Goal: Browse casually: Explore the website without a specific task or goal

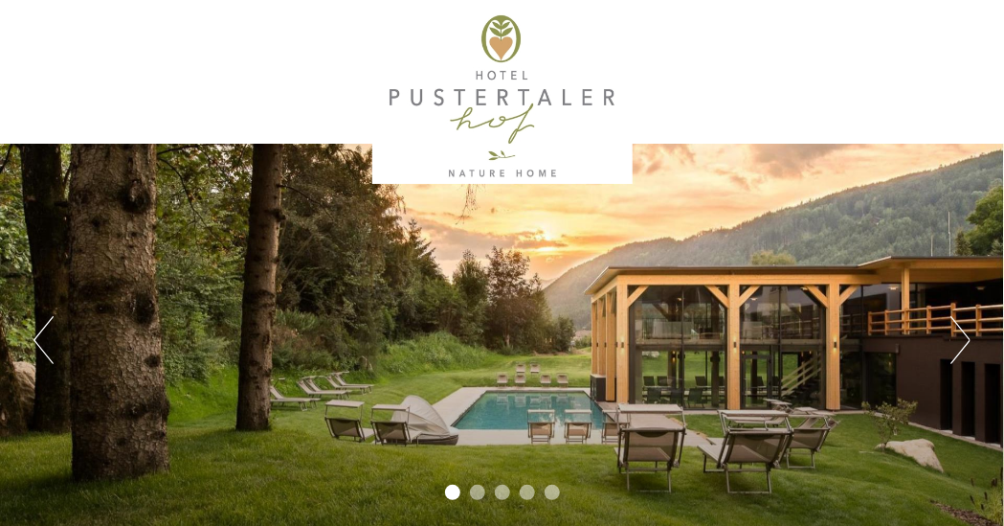
click at [971, 341] on div "Previous Next 1 2 3 4 5" at bounding box center [502, 340] width 1004 height 393
click at [965, 338] on button "Next" at bounding box center [961, 340] width 20 height 48
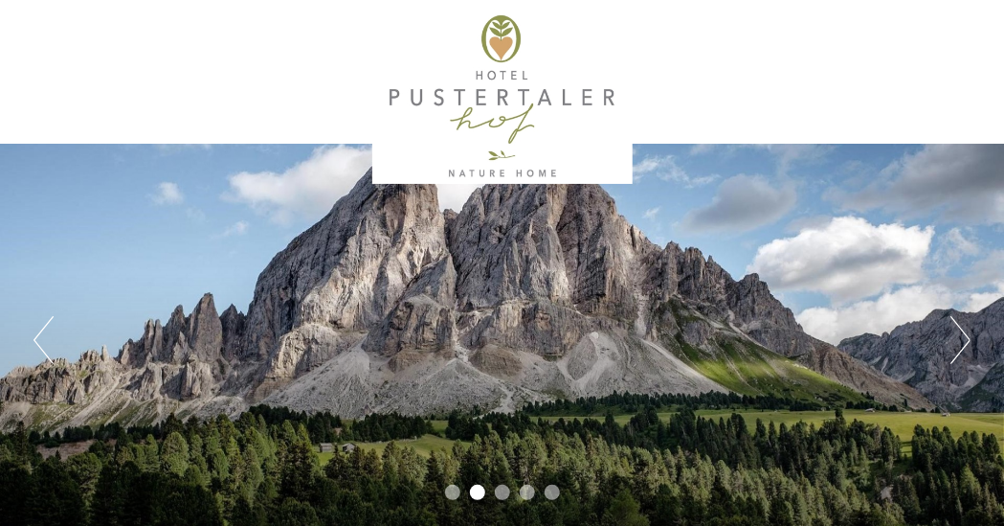
click at [965, 338] on button "Next" at bounding box center [961, 340] width 20 height 48
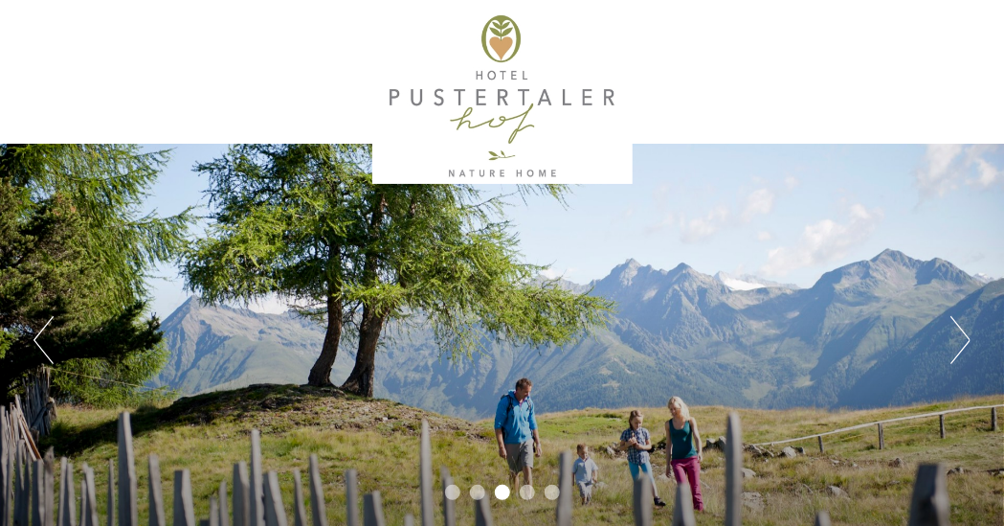
click at [965, 338] on button "Next" at bounding box center [961, 340] width 20 height 48
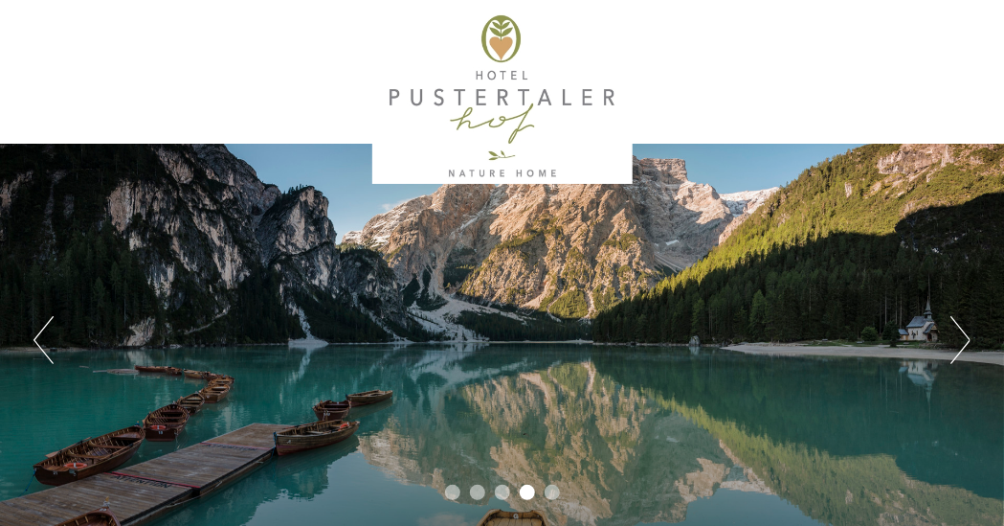
click at [965, 338] on button "Next" at bounding box center [961, 340] width 20 height 48
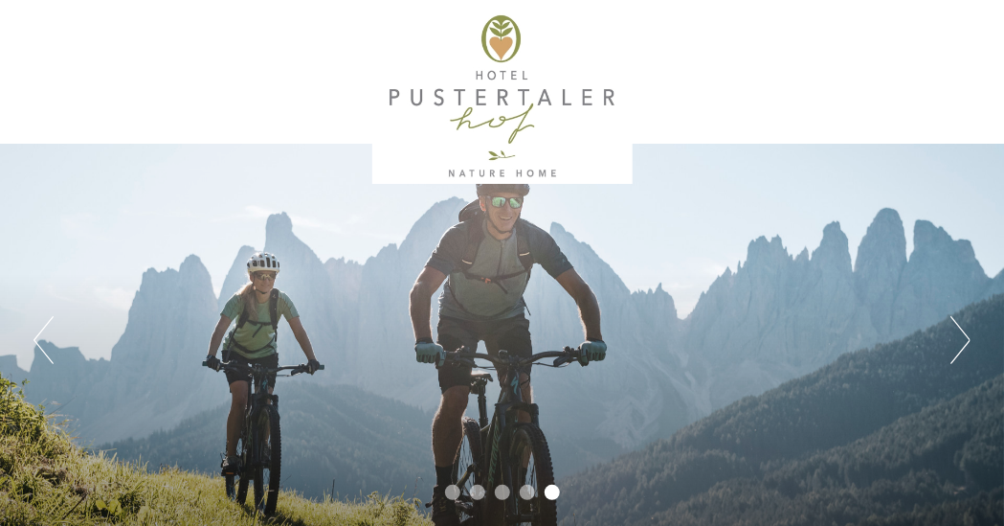
click at [965, 338] on button "Next" at bounding box center [961, 340] width 20 height 48
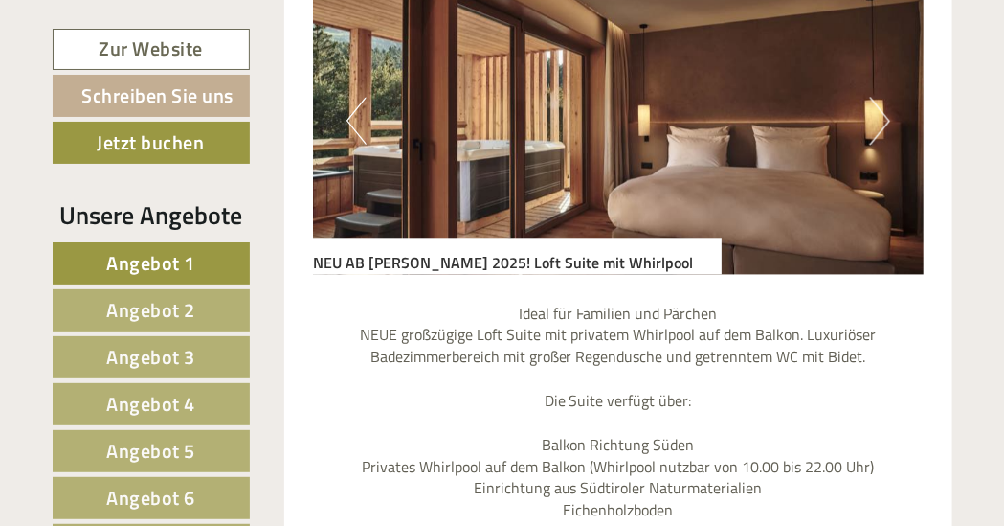
scroll to position [1245, 0]
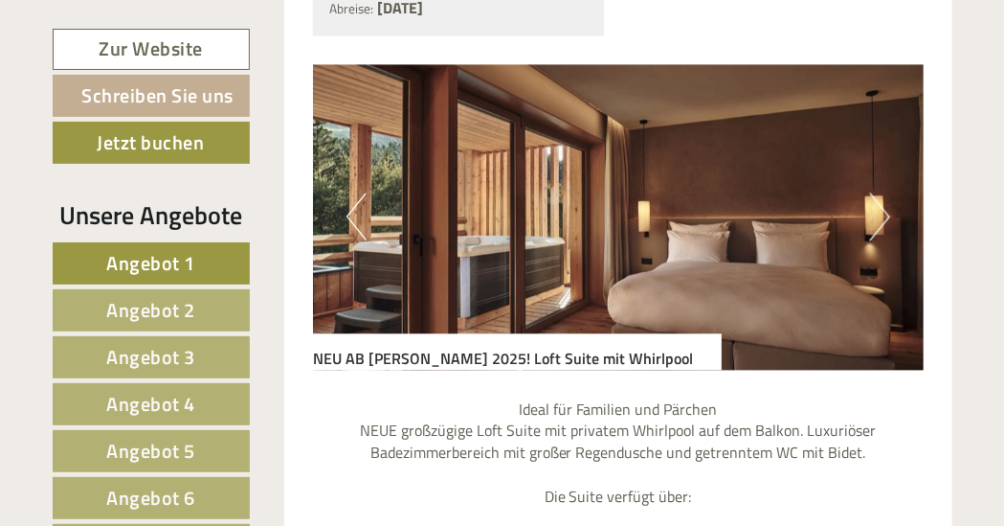
click at [883, 232] on button "Next" at bounding box center [880, 216] width 20 height 48
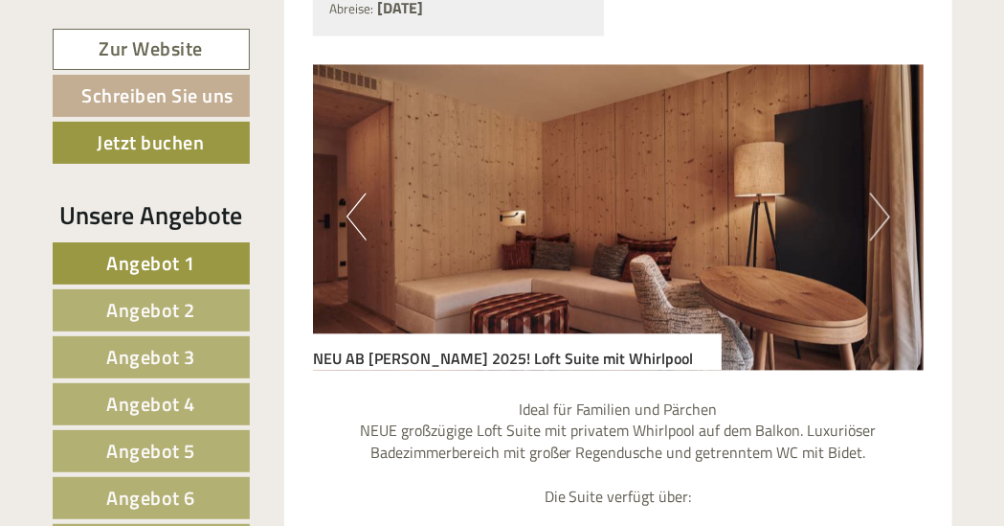
click at [883, 232] on button "Next" at bounding box center [880, 216] width 20 height 48
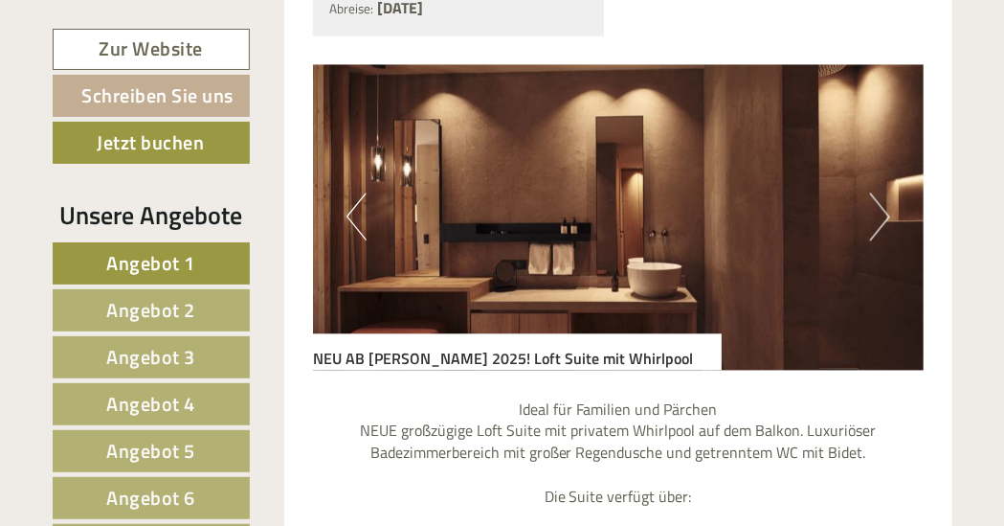
click at [883, 232] on button "Next" at bounding box center [880, 216] width 20 height 48
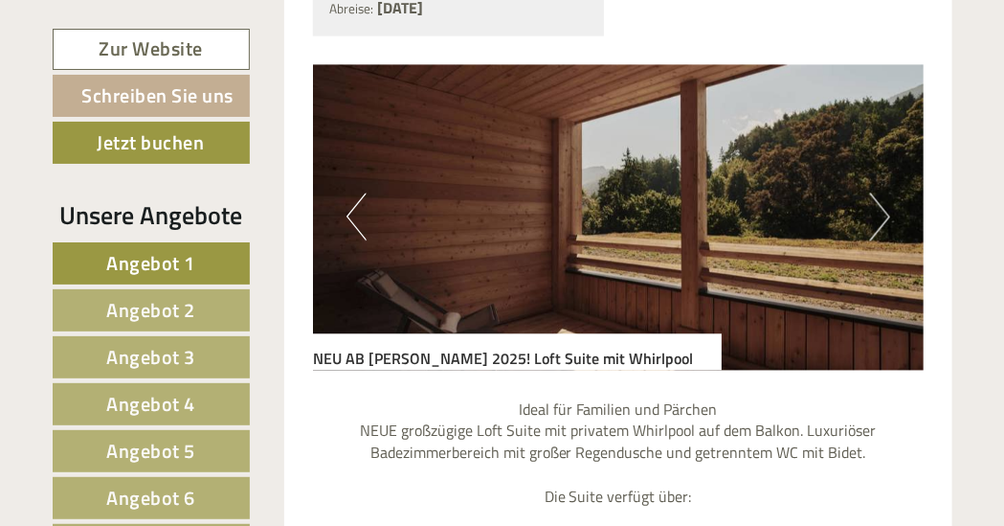
click at [883, 232] on button "Next" at bounding box center [880, 216] width 20 height 48
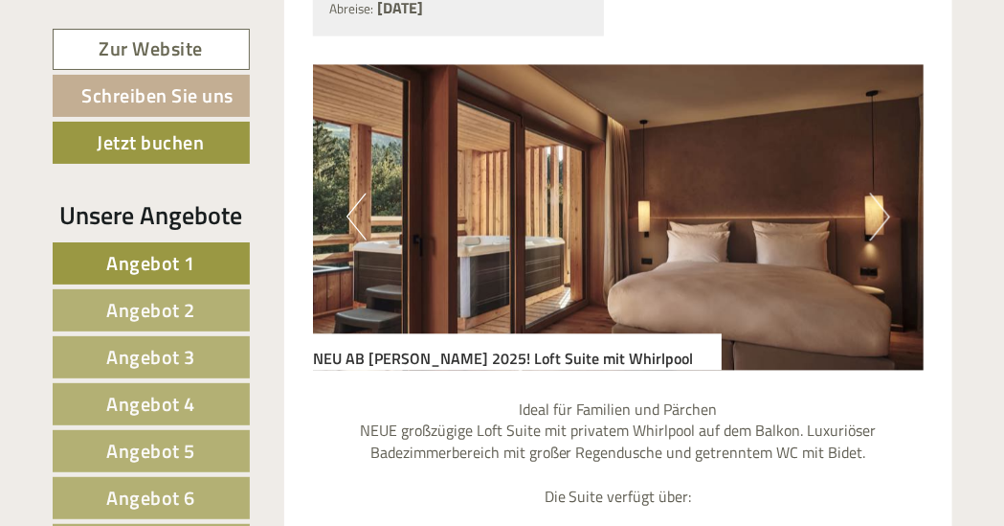
click at [883, 232] on button "Next" at bounding box center [880, 216] width 20 height 48
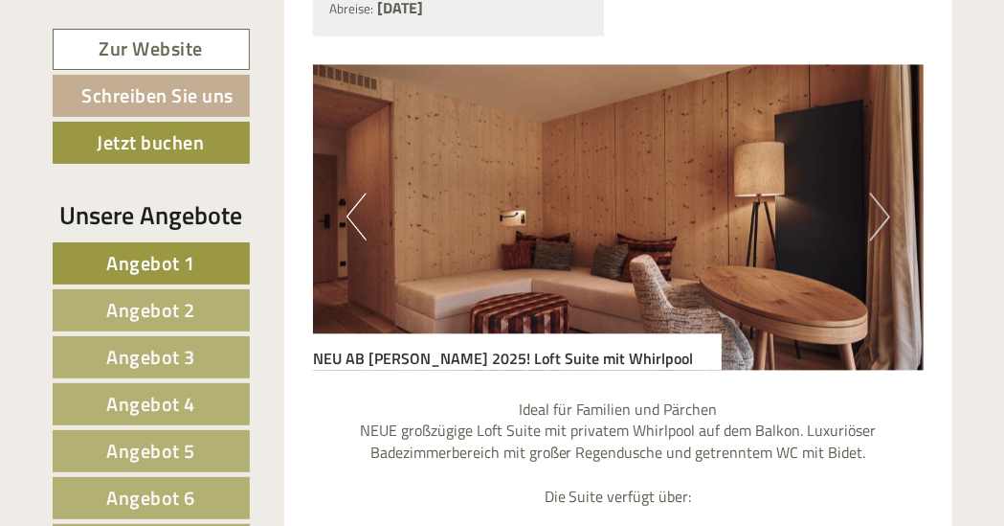
click at [883, 232] on button "Next" at bounding box center [880, 216] width 20 height 48
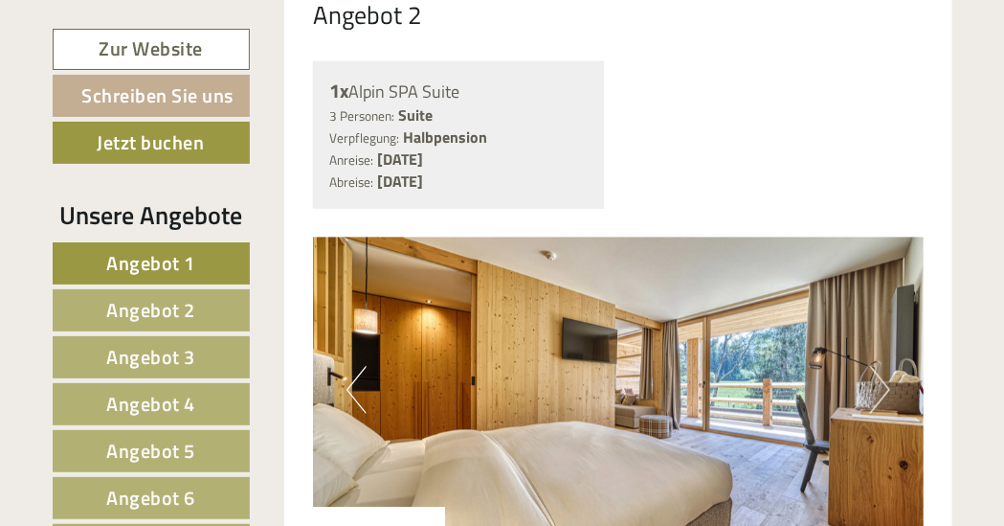
scroll to position [2777, 0]
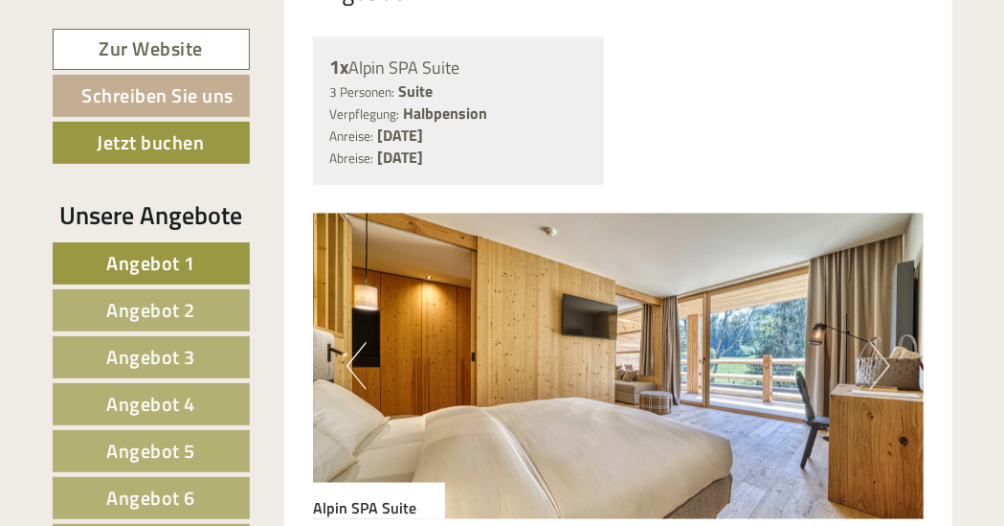
click at [880, 362] on button "Next" at bounding box center [880, 366] width 20 height 48
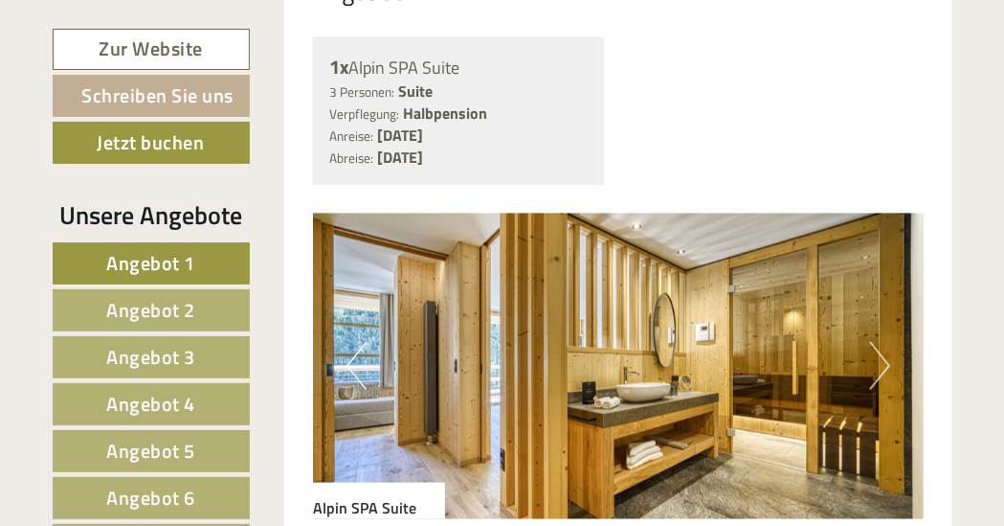
click at [879, 362] on button "Next" at bounding box center [880, 366] width 20 height 48
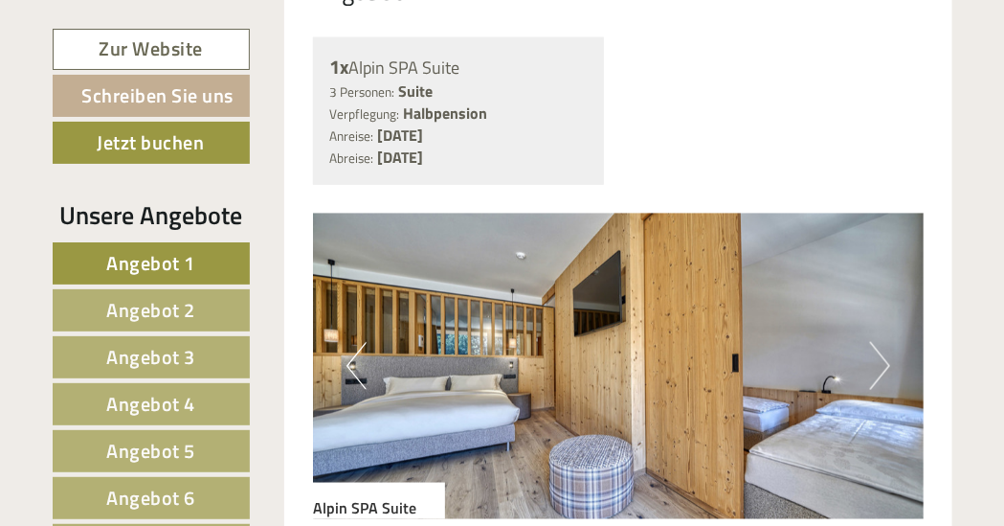
click at [876, 362] on button "Next" at bounding box center [880, 366] width 20 height 48
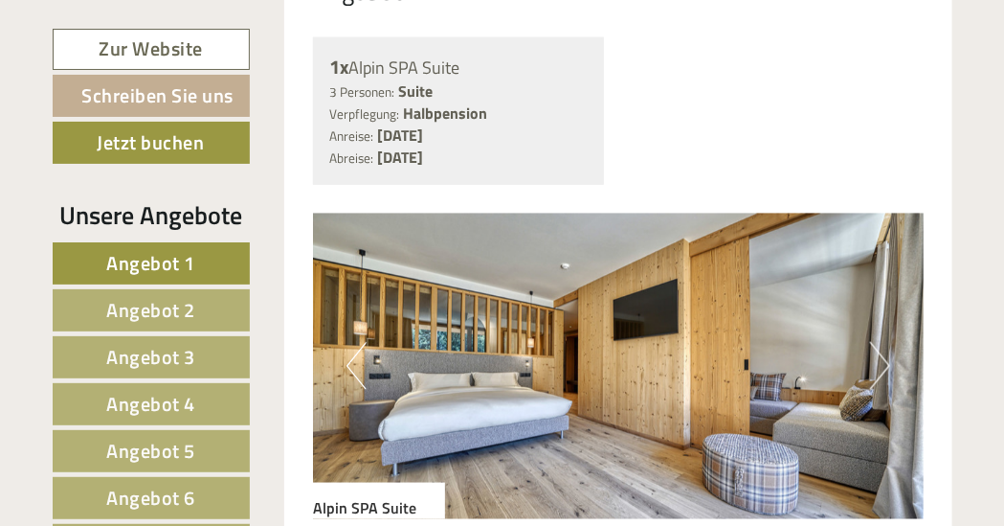
click at [873, 362] on button "Next" at bounding box center [880, 366] width 20 height 48
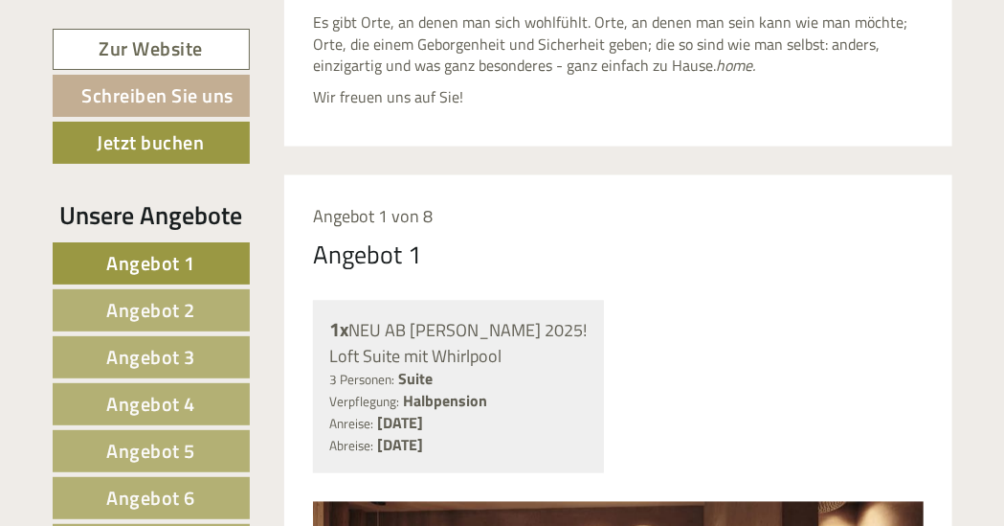
scroll to position [0, 0]
